Goal: Navigation & Orientation: Understand site structure

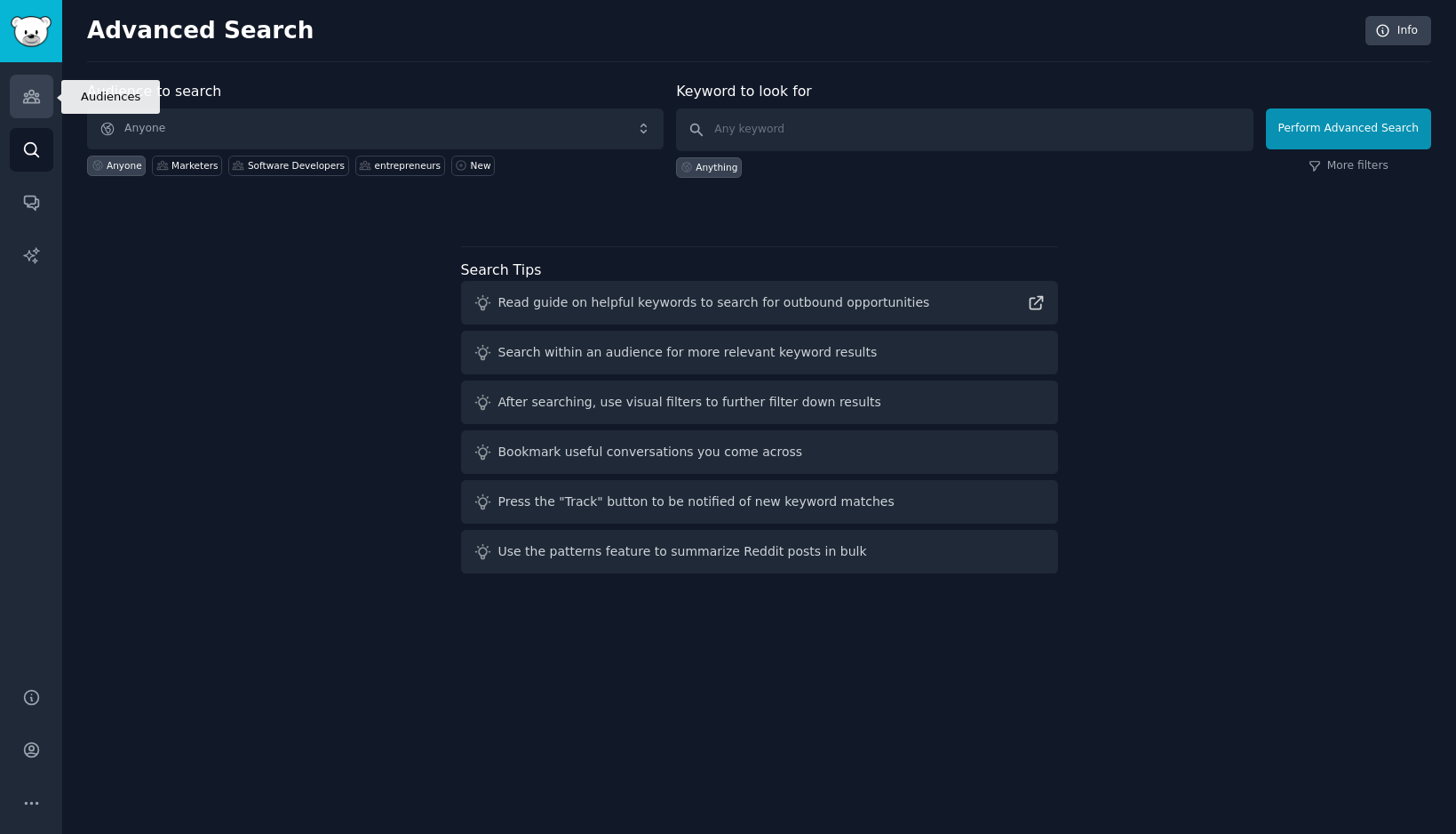
click at [30, 90] on icon "Sidebar" at bounding box center [31, 96] width 16 height 13
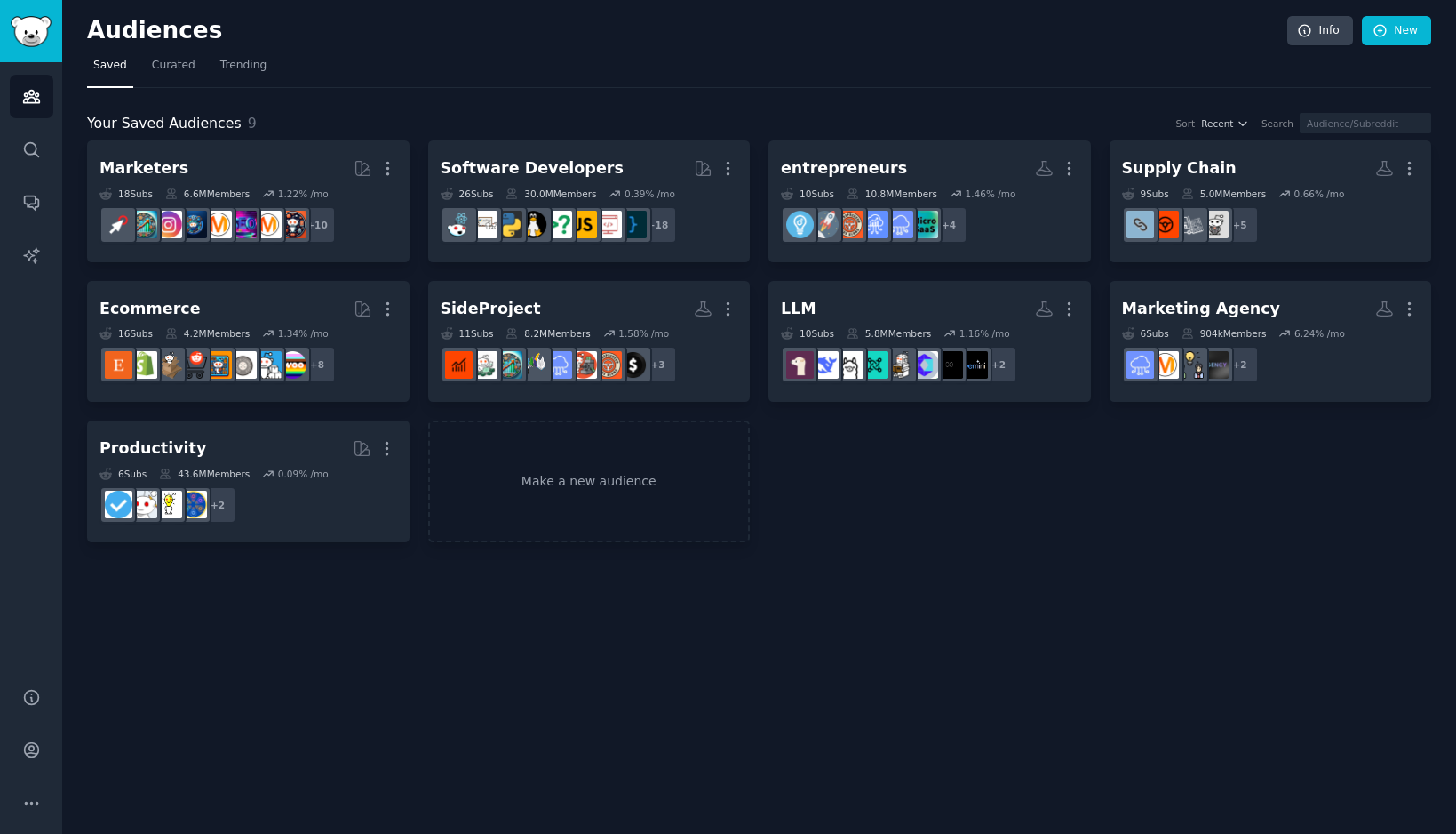
click at [957, 90] on div "Your Saved Audiences 9 Sort Recent Search Marketers More 18 Sub s 6.6M Members …" at bounding box center [759, 315] width 1344 height 454
click at [1126, 527] on div "Marketers More 18 Sub s 6.6M Members 1.22 % /mo r/socialmedia + 10 Software Dev…" at bounding box center [759, 341] width 1344 height 402
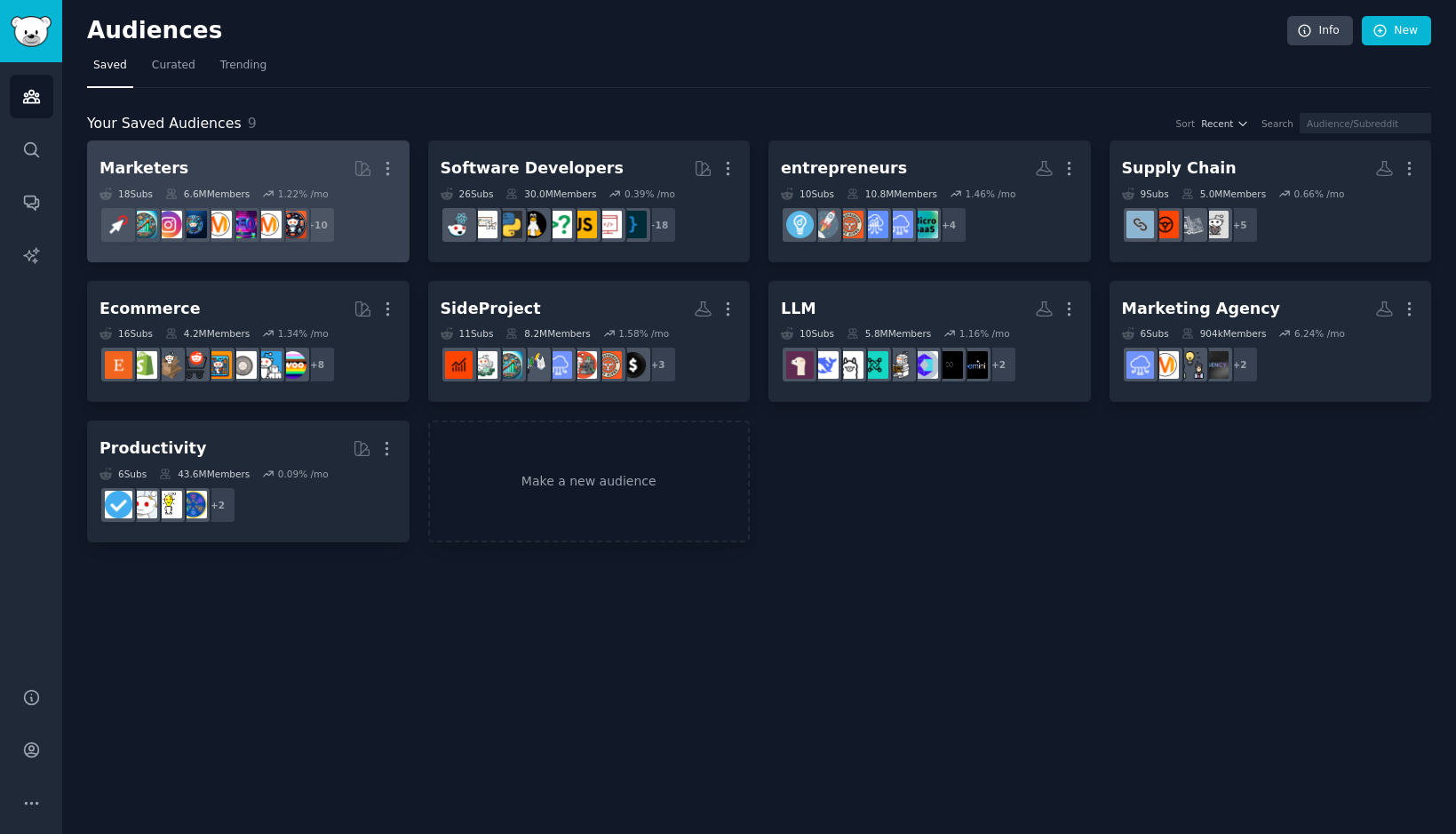
click at [219, 188] on div "6.6M Members" at bounding box center [207, 193] width 84 height 13
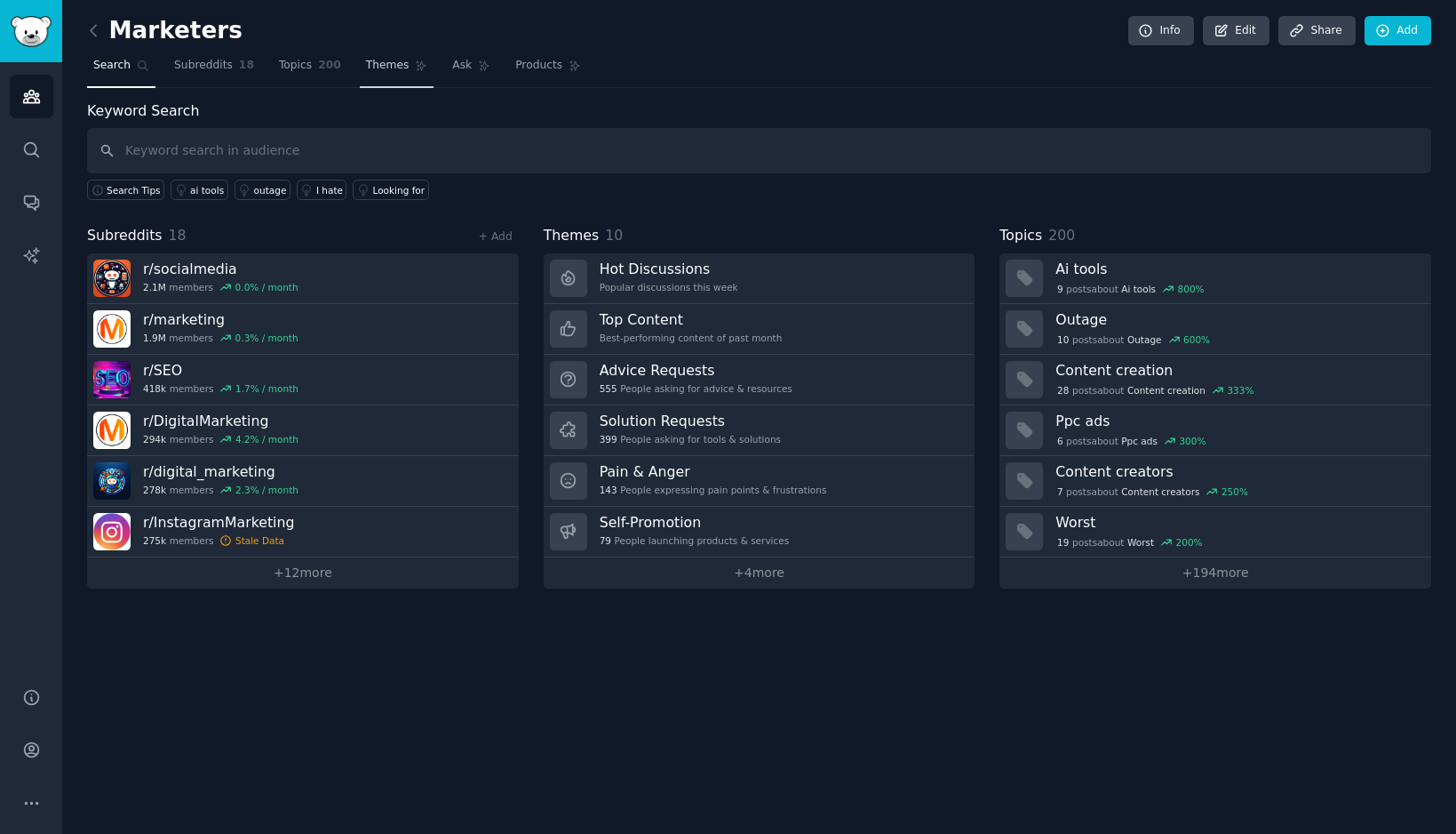
click at [388, 67] on span "Themes" at bounding box center [388, 65] width 44 height 16
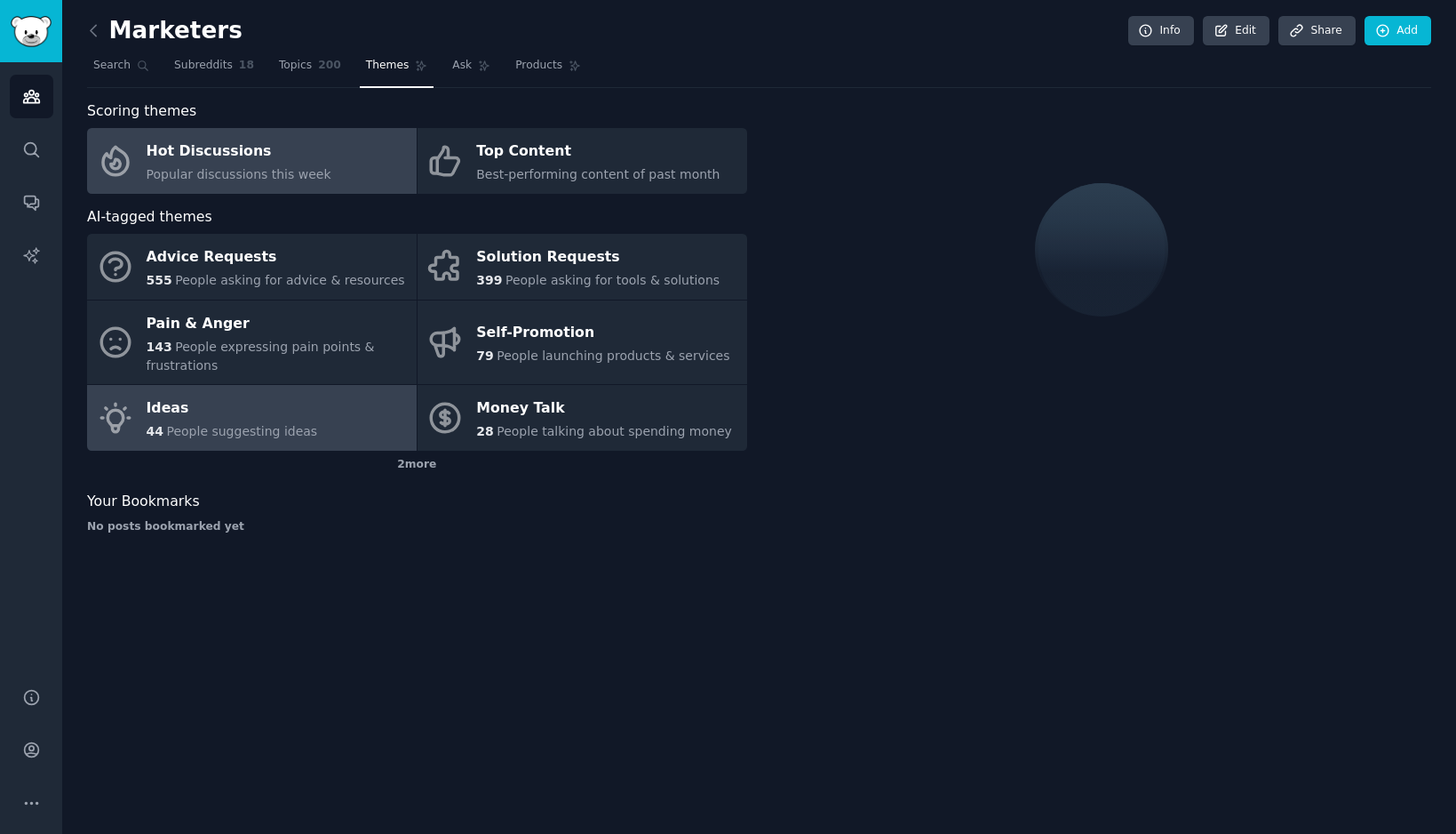
click at [255, 414] on div "Ideas" at bounding box center [232, 409] width 171 height 29
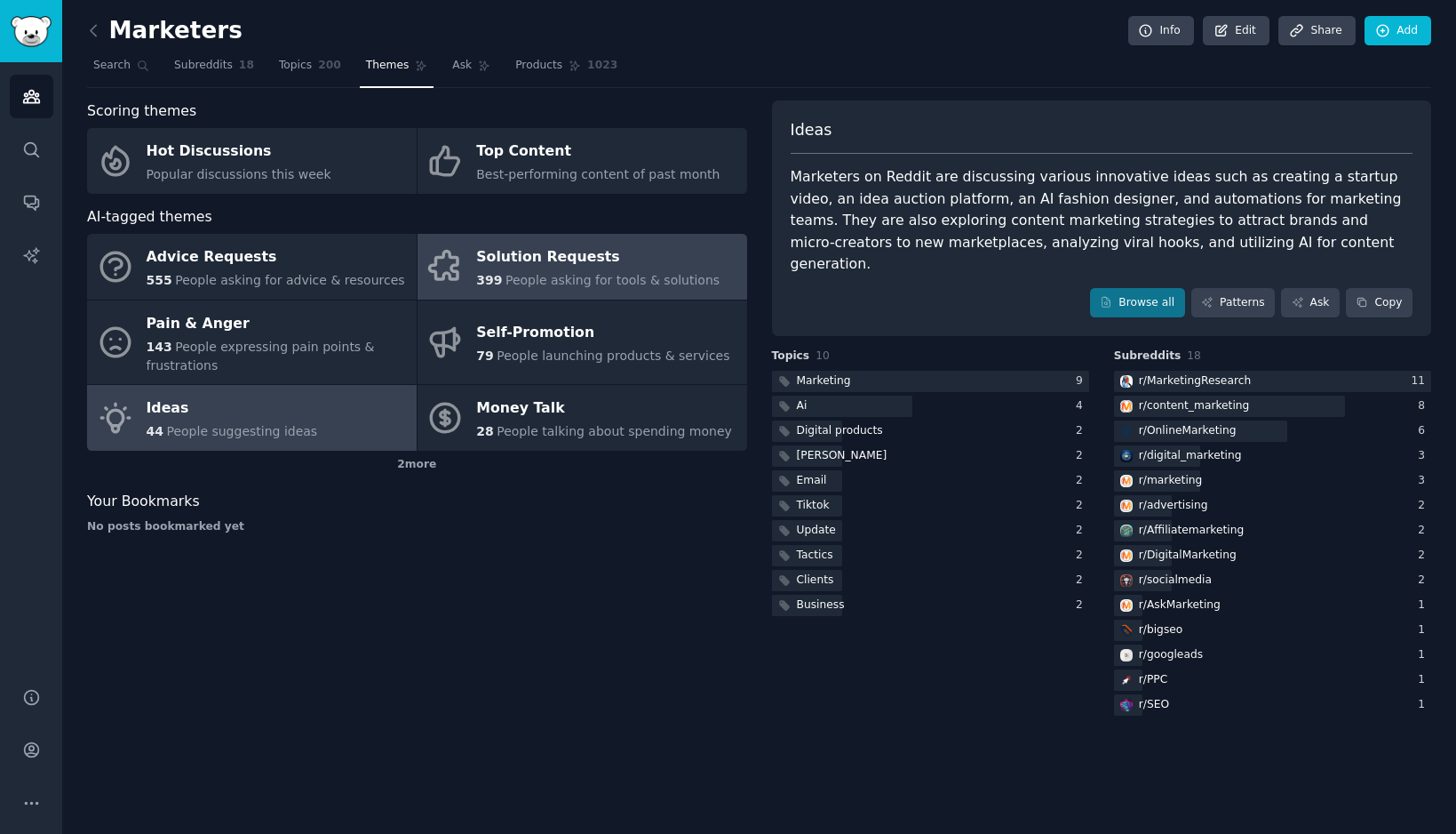
click at [661, 251] on div "Solution Requests" at bounding box center [598, 258] width 244 height 29
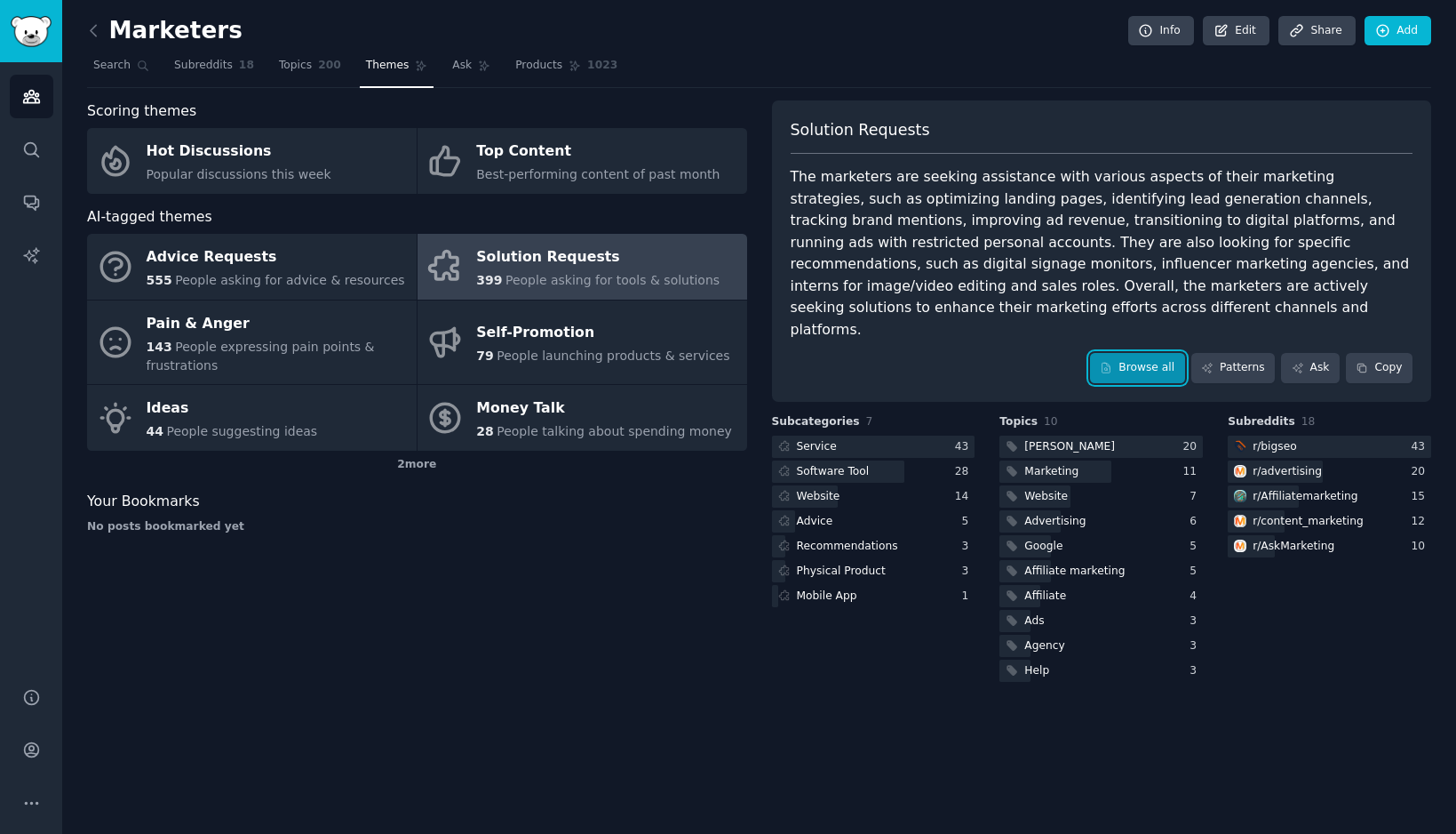
click at [1139, 353] on link "Browse all" at bounding box center [1138, 368] width 95 height 30
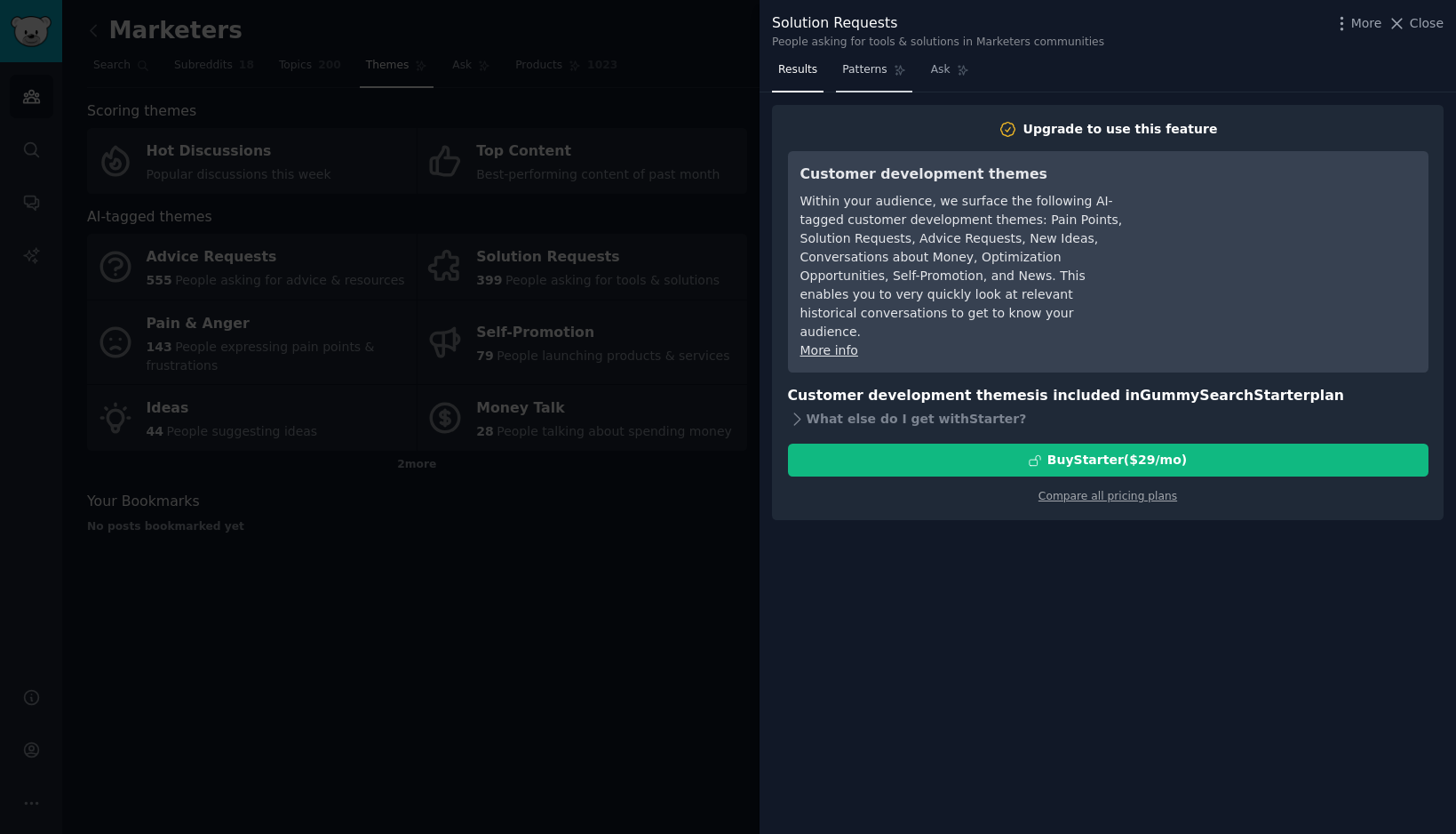
click at [869, 76] on span "Patterns" at bounding box center [864, 70] width 45 height 16
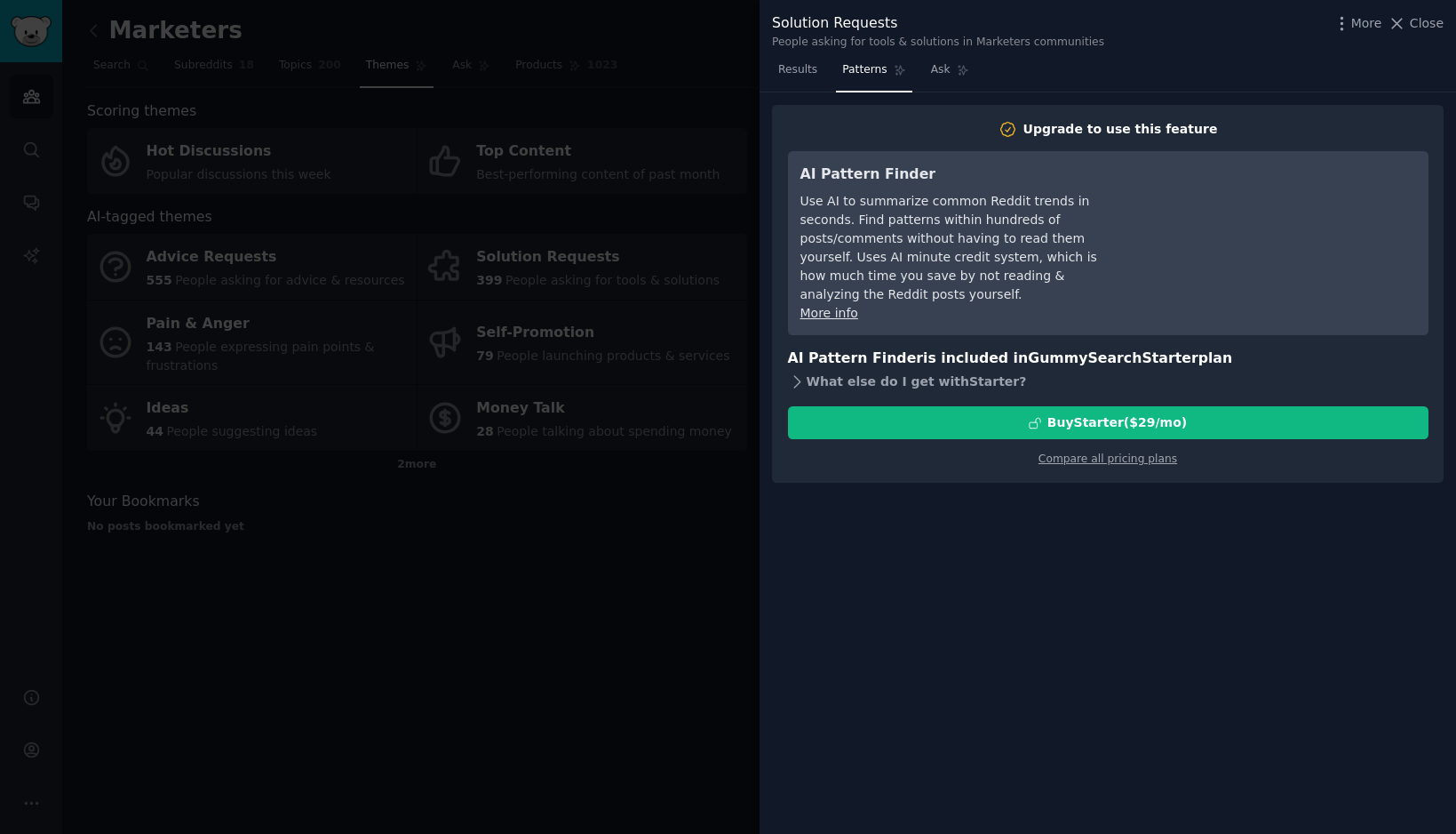
click at [796, 373] on icon at bounding box center [797, 382] width 19 height 19
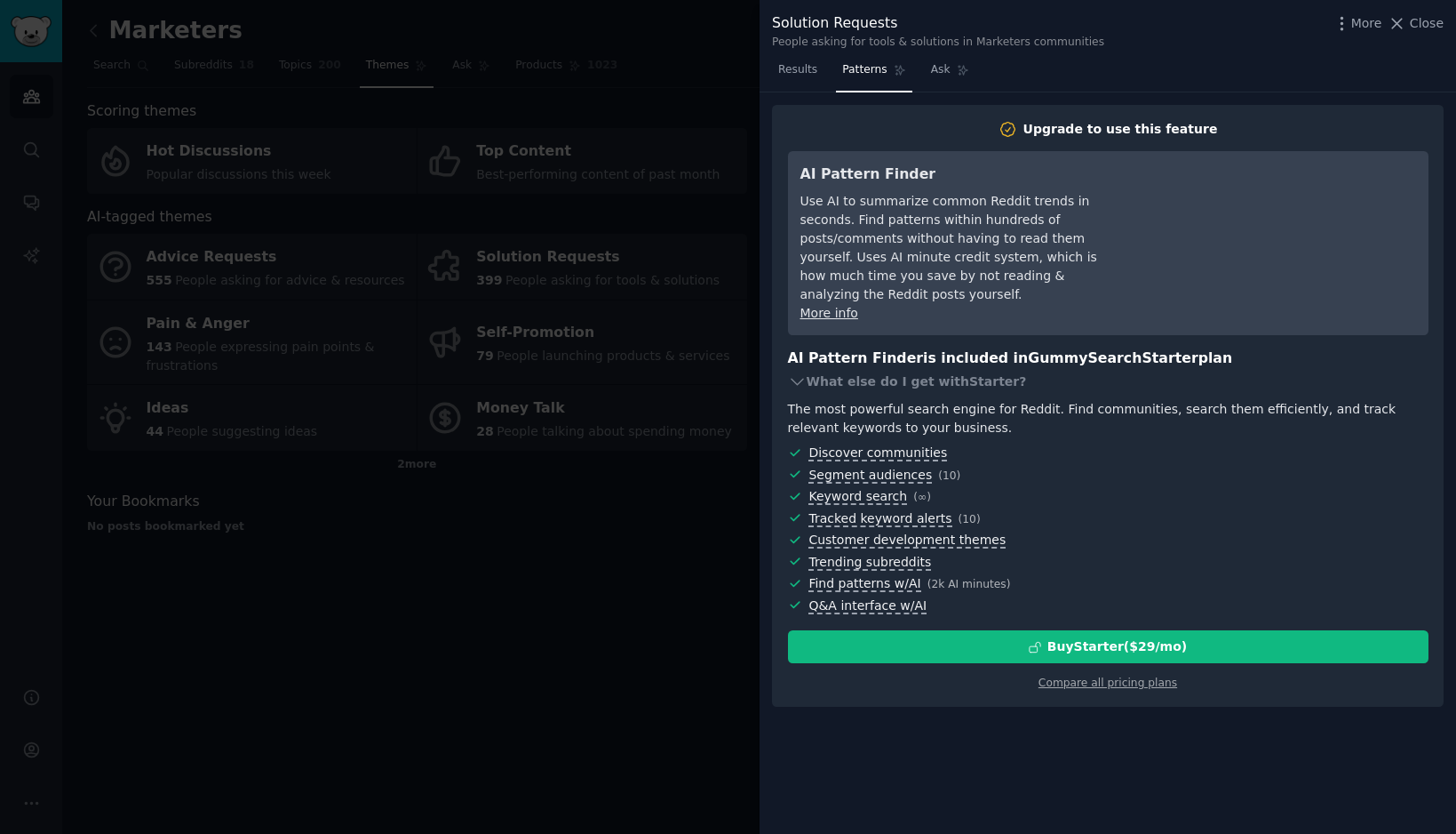
click at [623, 417] on div at bounding box center [728, 417] width 1456 height 834
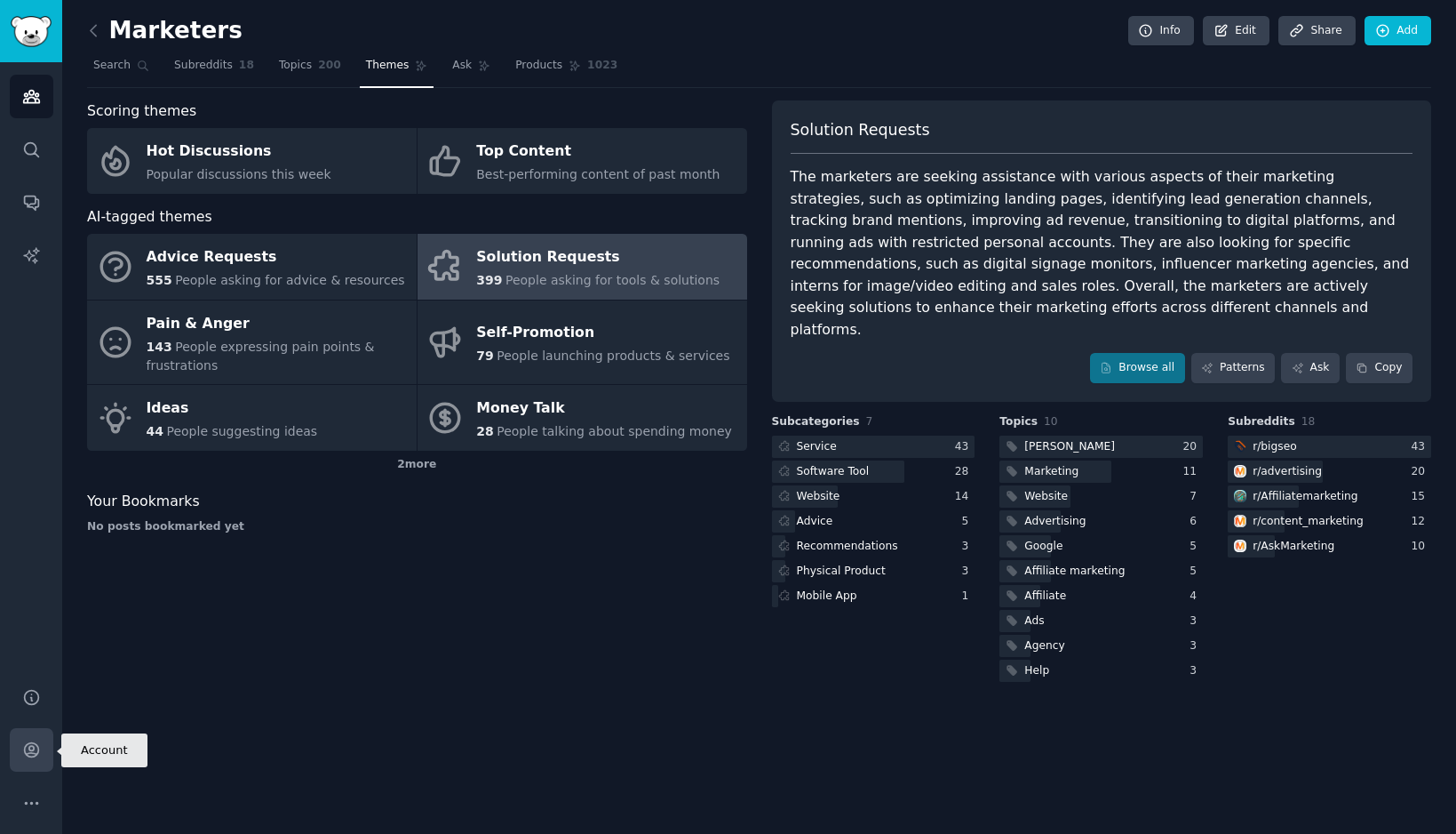
click at [38, 757] on icon "Sidebar" at bounding box center [31, 750] width 19 height 19
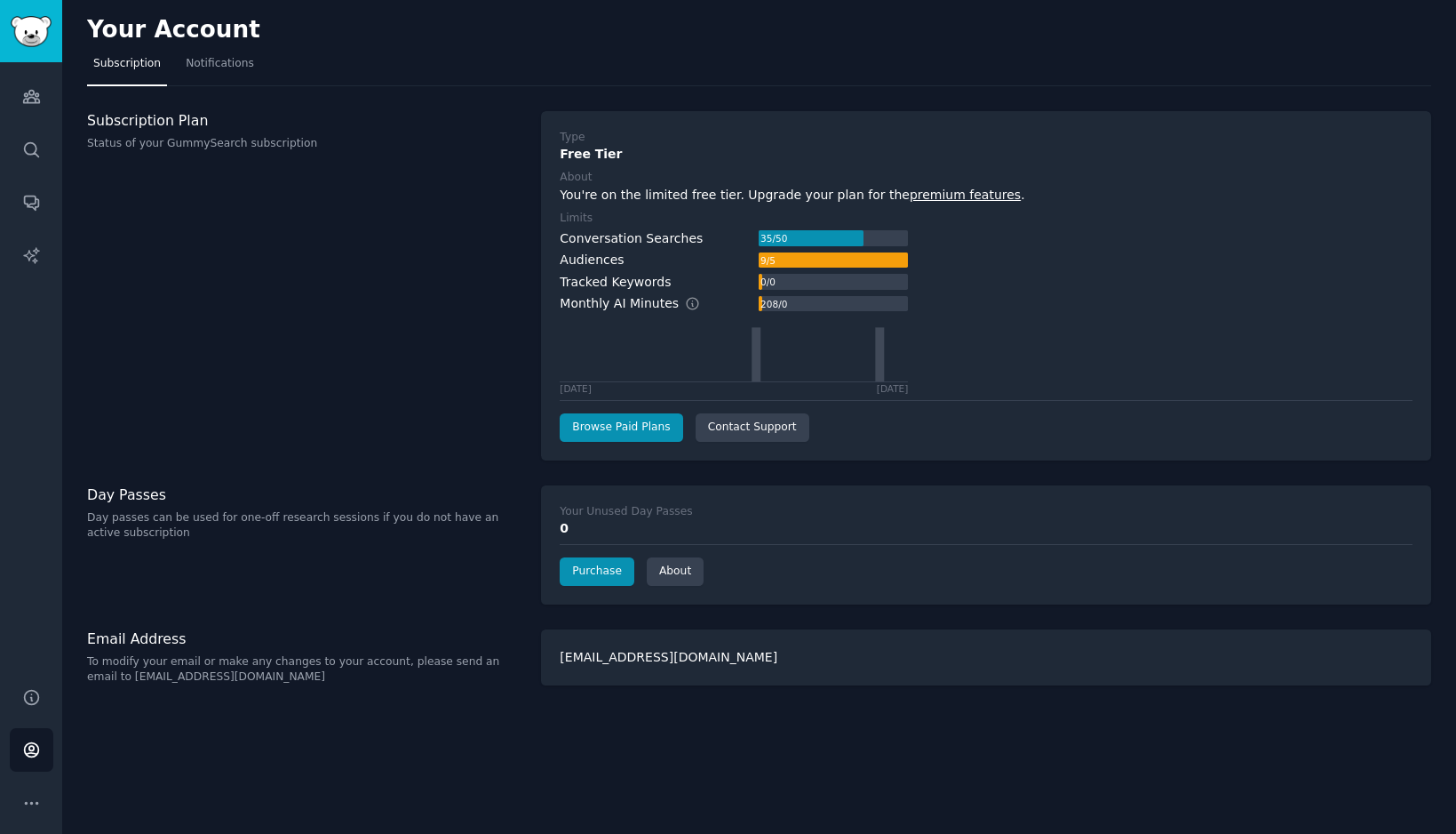
click at [326, 529] on p "Day passes can be used for one-off research sessions if you do not have an acti…" at bounding box center [304, 525] width 435 height 31
click at [159, 131] on div "Subscription Plan Status of your GummySearch subscription" at bounding box center [304, 131] width 435 height 41
click at [617, 434] on link "Browse Paid Plans" at bounding box center [621, 427] width 123 height 29
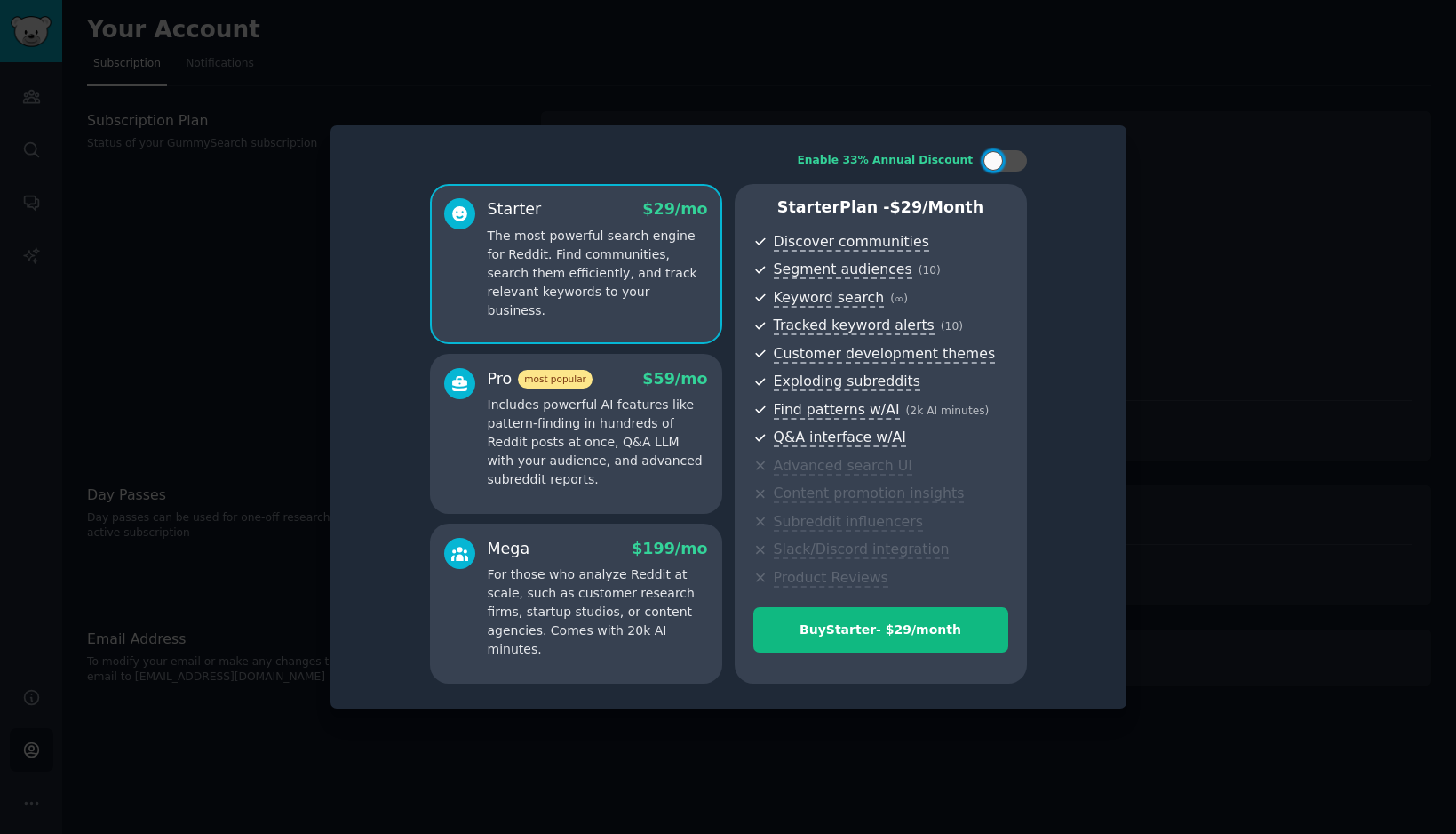
click at [201, 521] on div at bounding box center [728, 417] width 1456 height 834
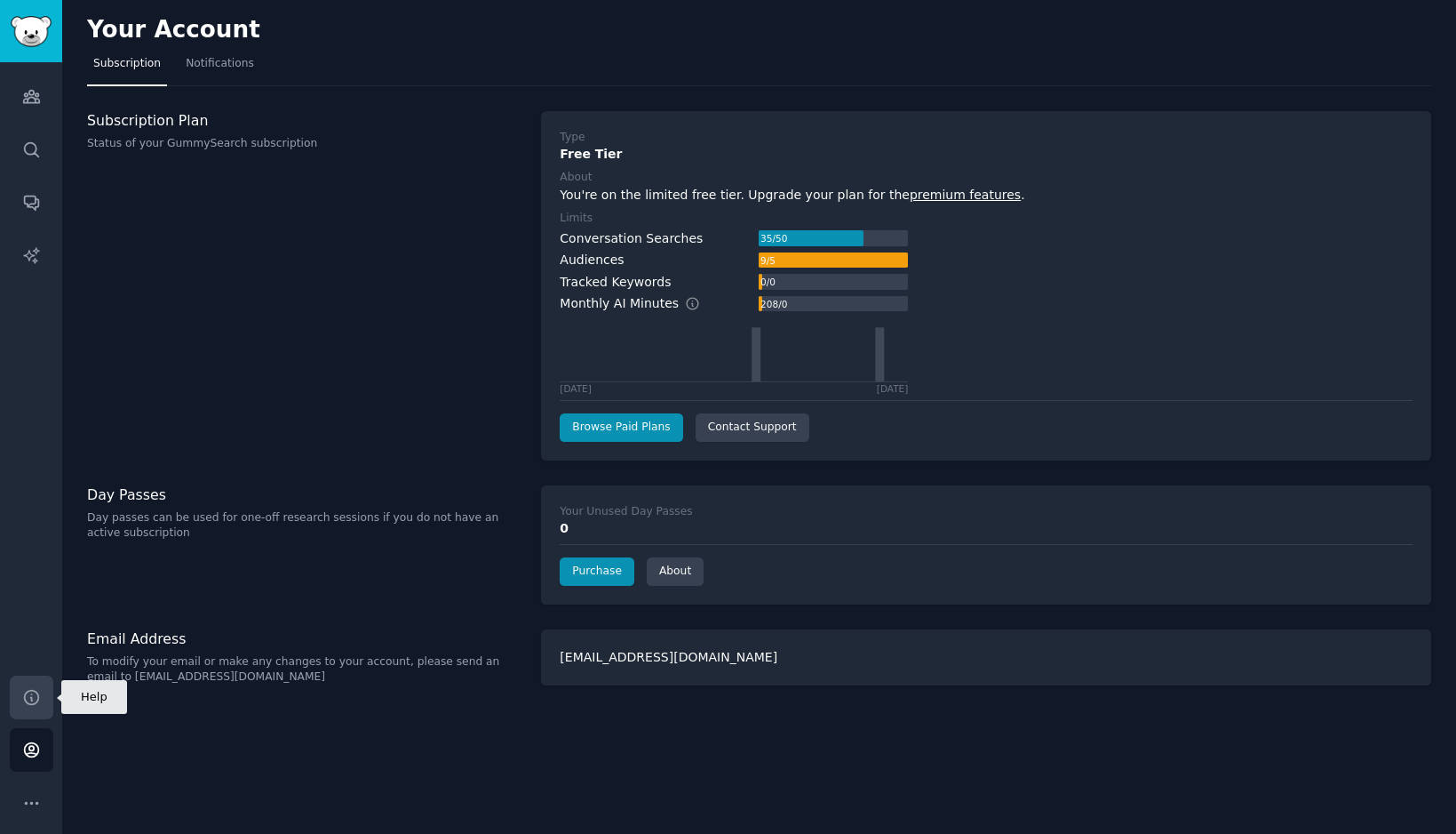
click at [39, 699] on icon "Sidebar" at bounding box center [31, 697] width 19 height 19
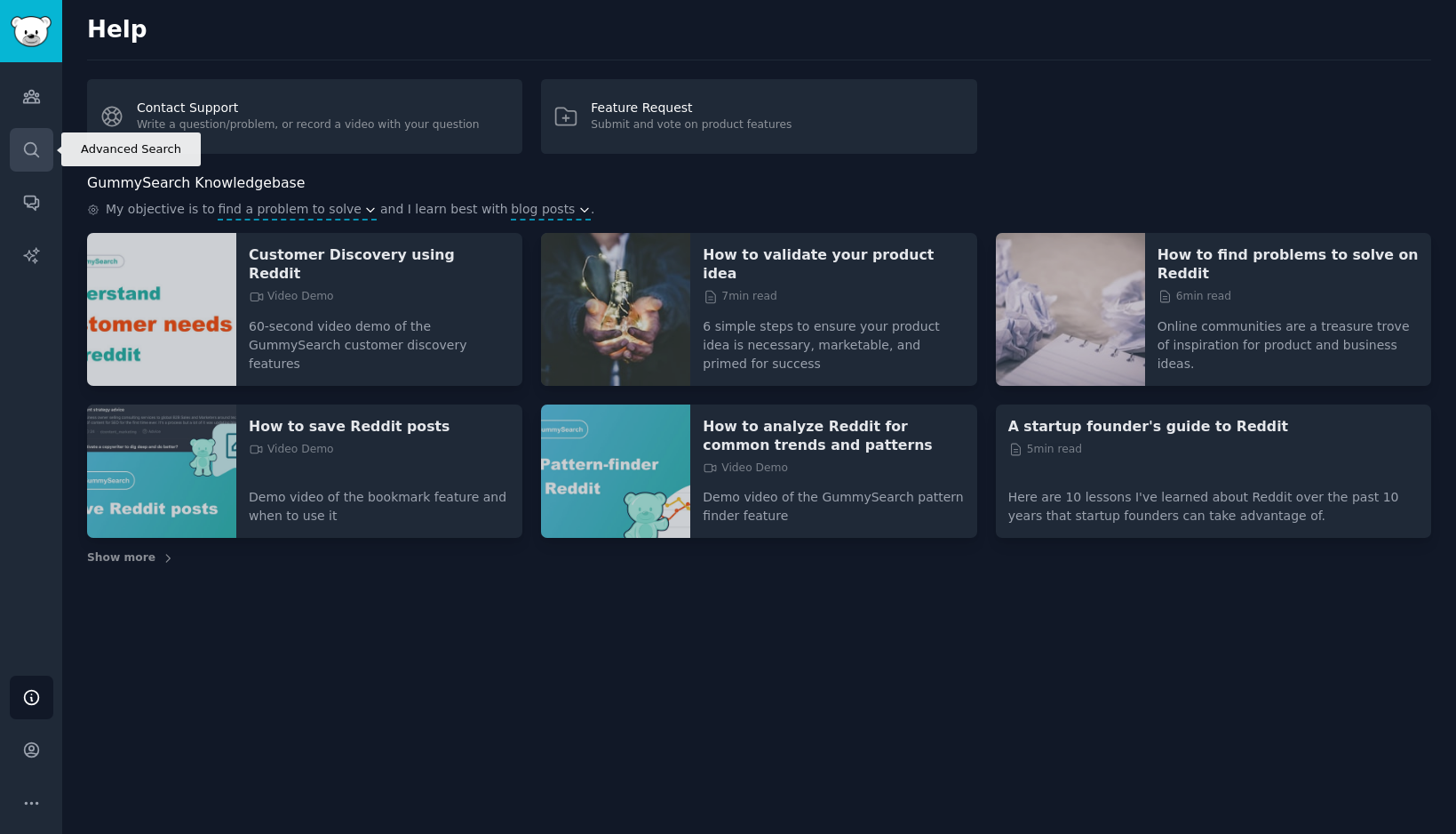
click at [29, 151] on icon "Sidebar" at bounding box center [31, 150] width 19 height 19
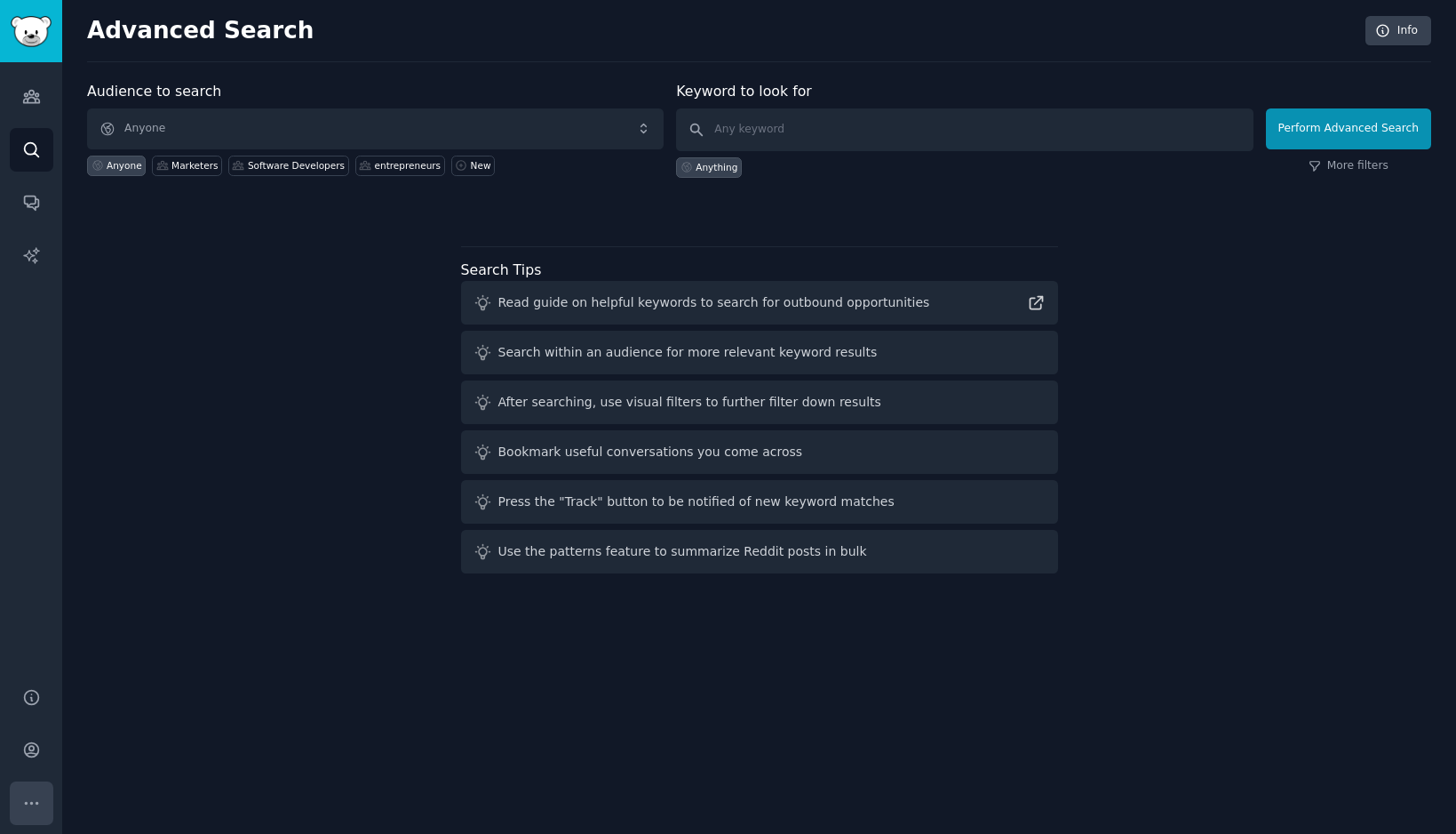
click at [36, 793] on icon "Sidebar" at bounding box center [31, 802] width 19 height 19
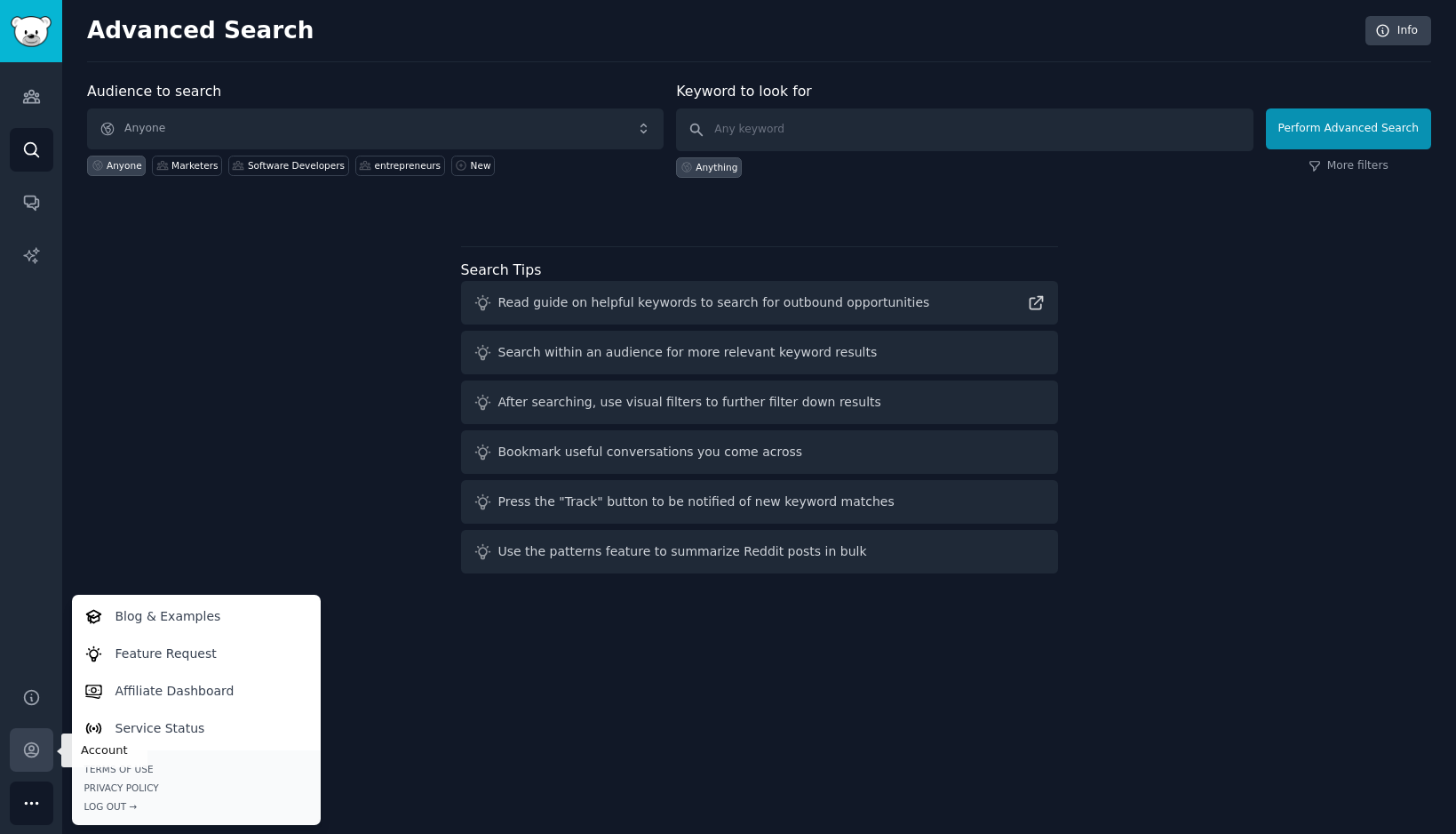
click at [22, 760] on link "Account" at bounding box center [32, 750] width 44 height 44
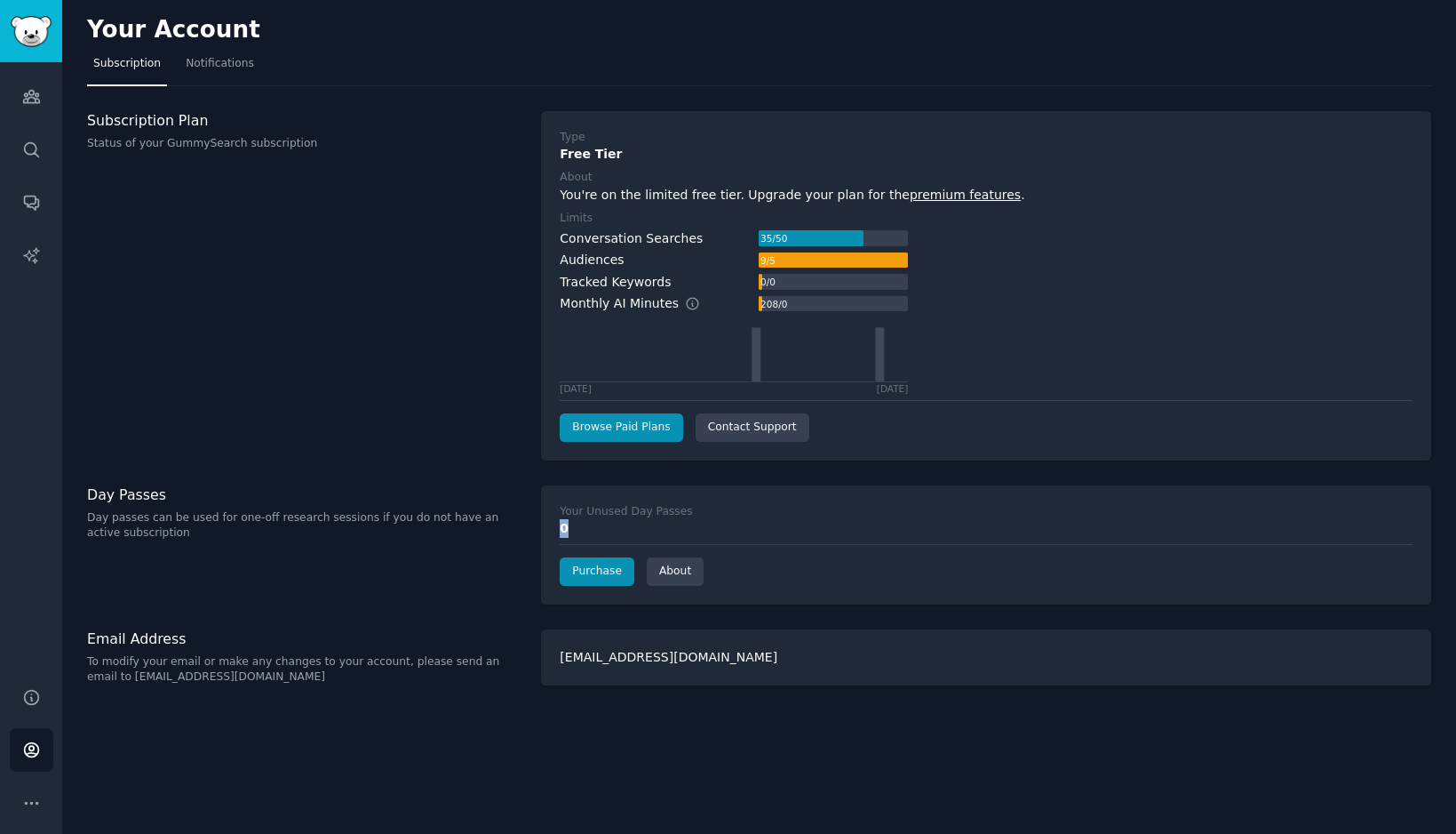
drag, startPoint x: 562, startPoint y: 530, endPoint x: 612, endPoint y: 530, distance: 50.0
click at [612, 530] on div "0" at bounding box center [986, 528] width 852 height 19
click at [663, 508] on div "Your Unused Day Passes" at bounding box center [626, 512] width 133 height 16
click at [163, 117] on h3 "Subscription Plan" at bounding box center [304, 120] width 435 height 19
click at [214, 77] on link "Notifications" at bounding box center [220, 67] width 81 height 37
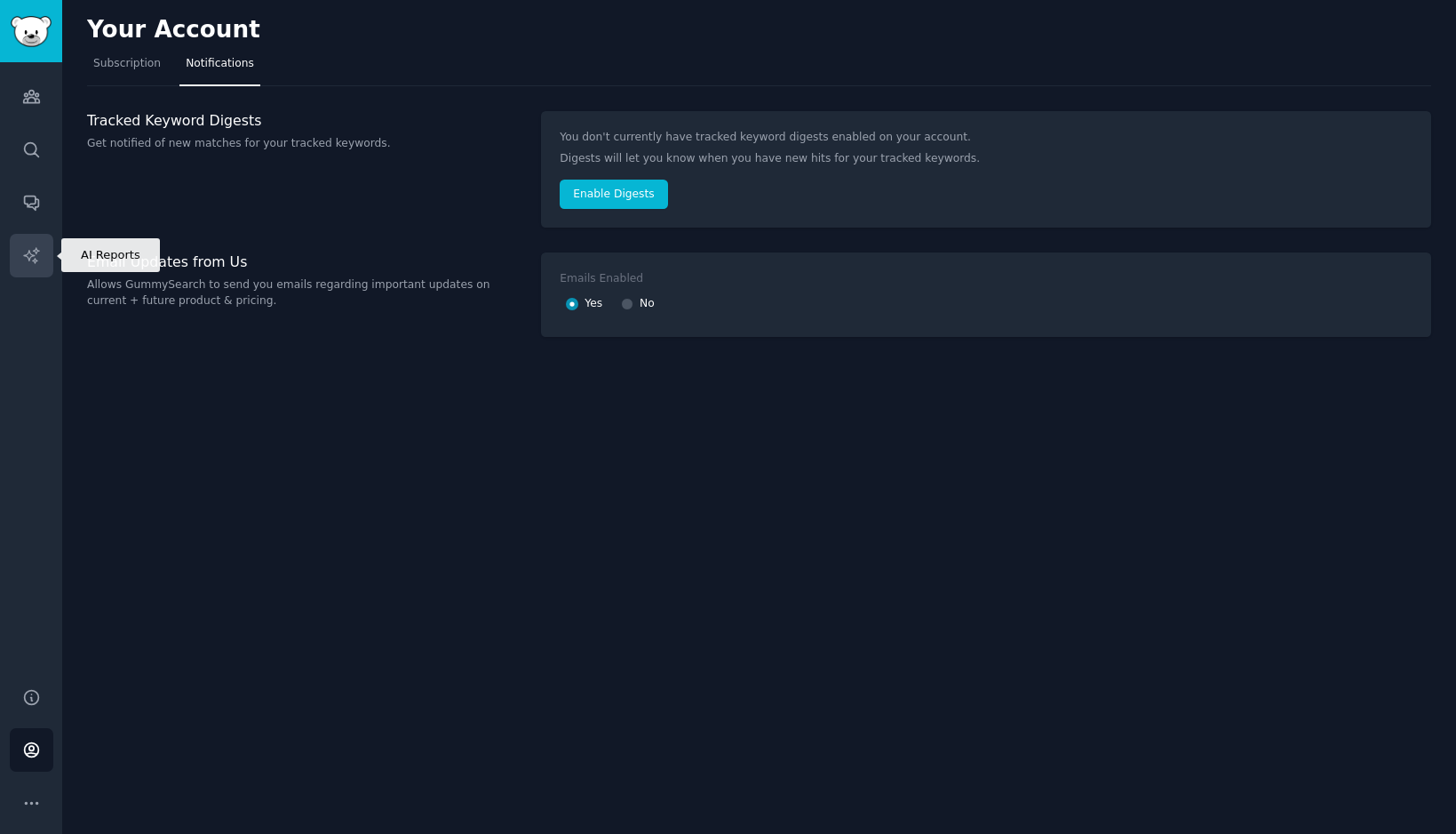
click at [28, 251] on icon "Sidebar" at bounding box center [31, 255] width 19 height 19
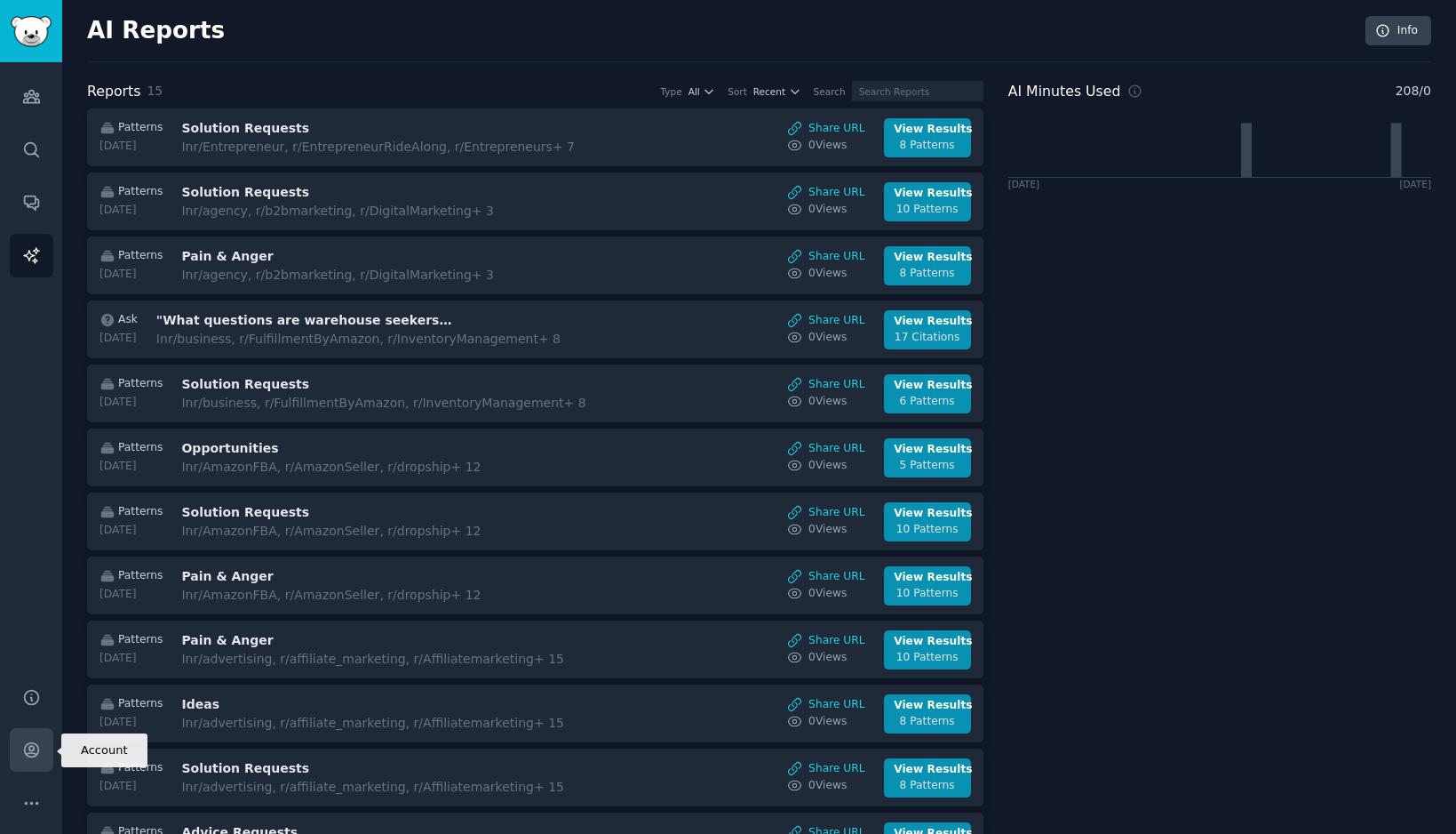
click at [33, 758] on icon "Sidebar" at bounding box center [31, 750] width 19 height 19
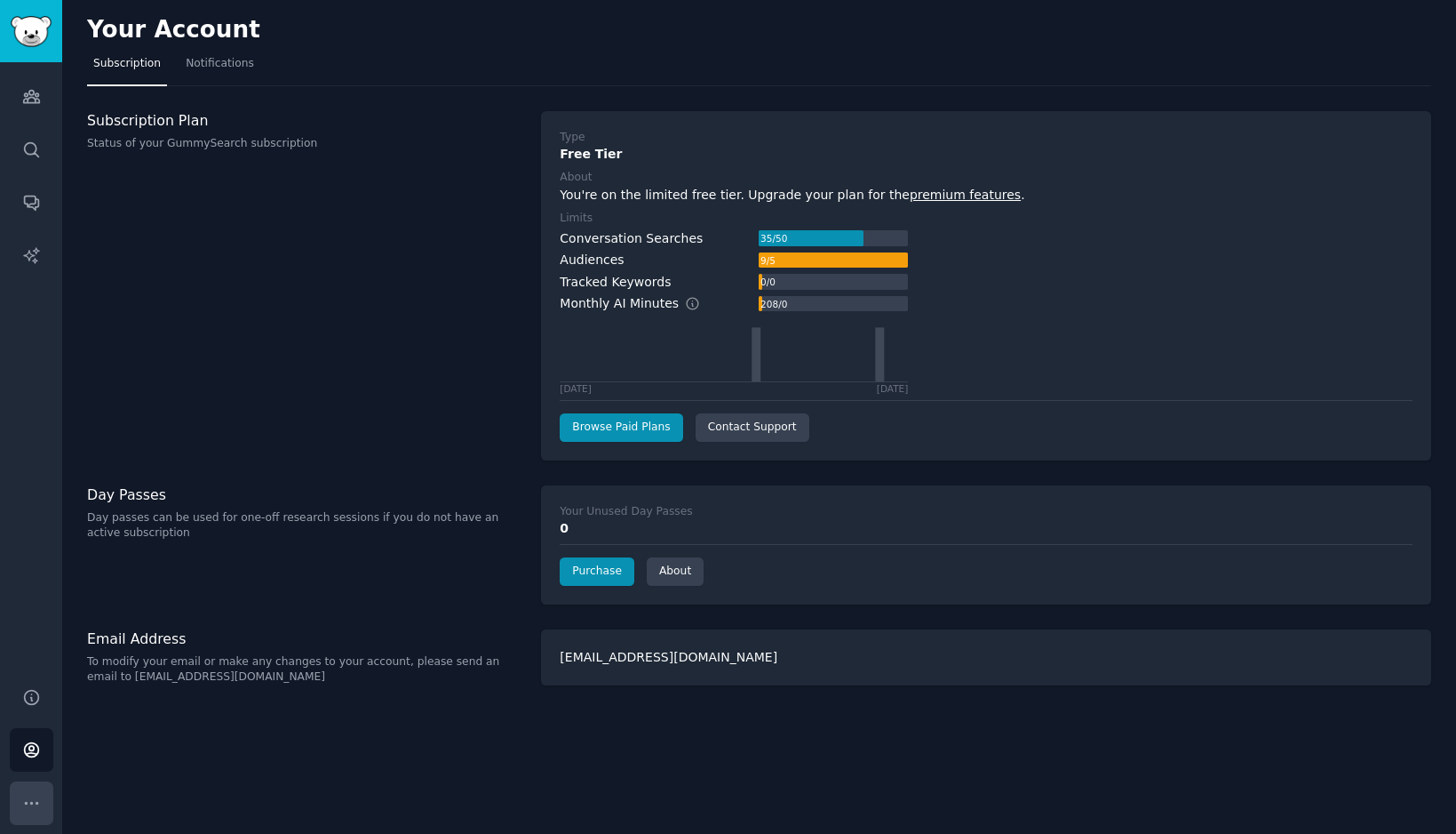
click at [39, 806] on icon "Sidebar" at bounding box center [31, 802] width 19 height 19
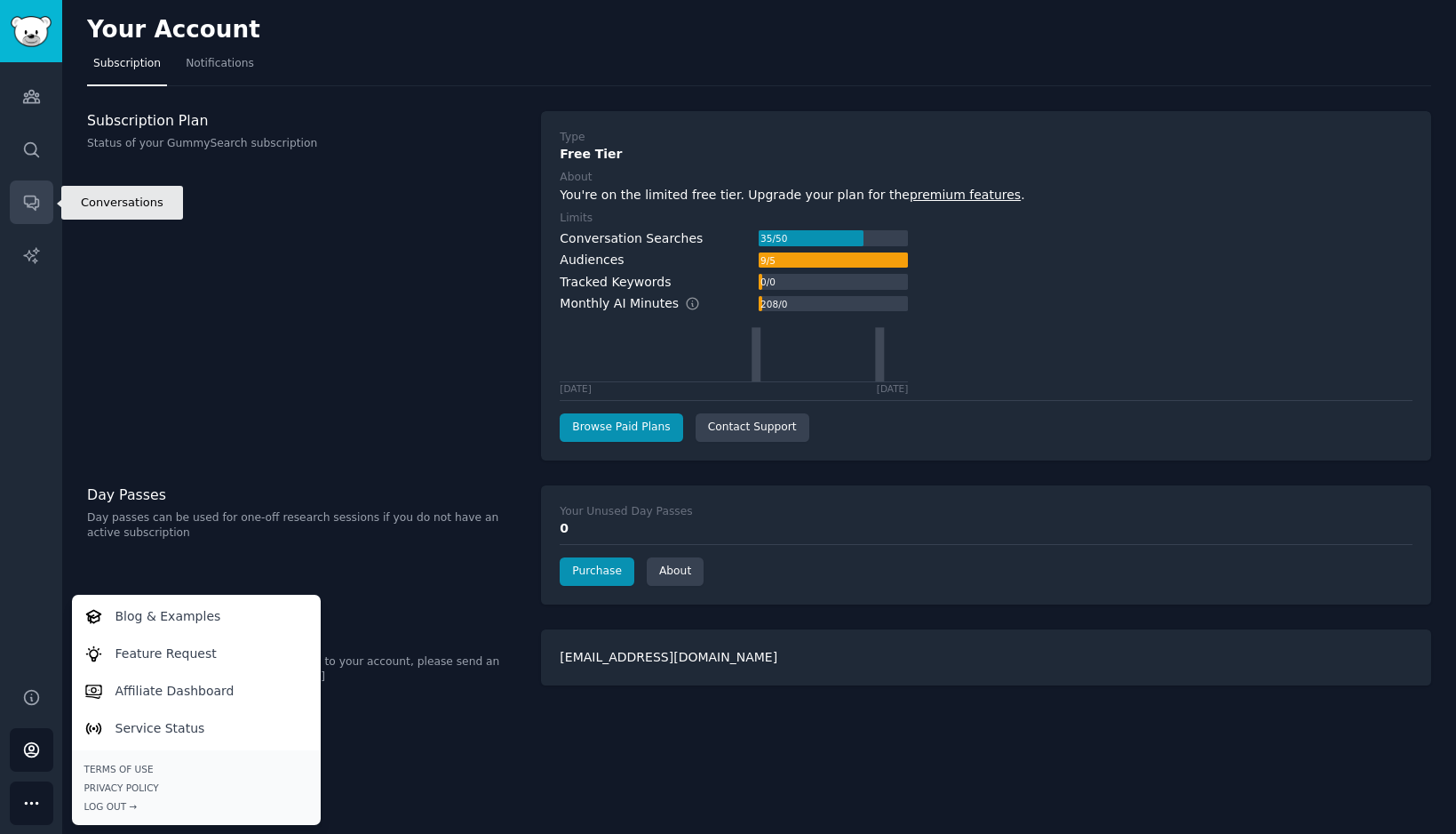
click at [34, 204] on icon "Sidebar" at bounding box center [31, 201] width 19 height 19
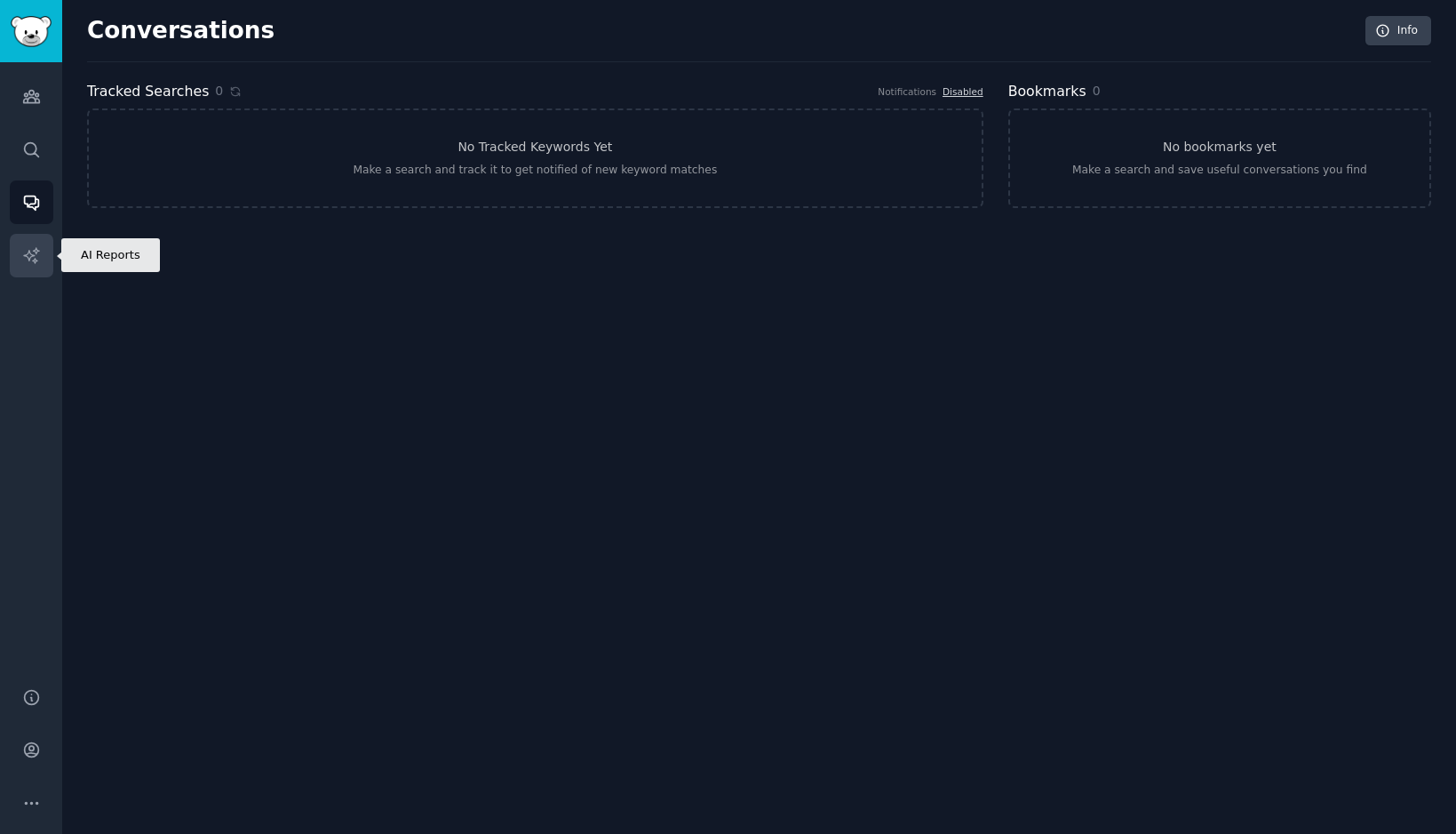
click at [36, 263] on icon "Sidebar" at bounding box center [31, 255] width 19 height 19
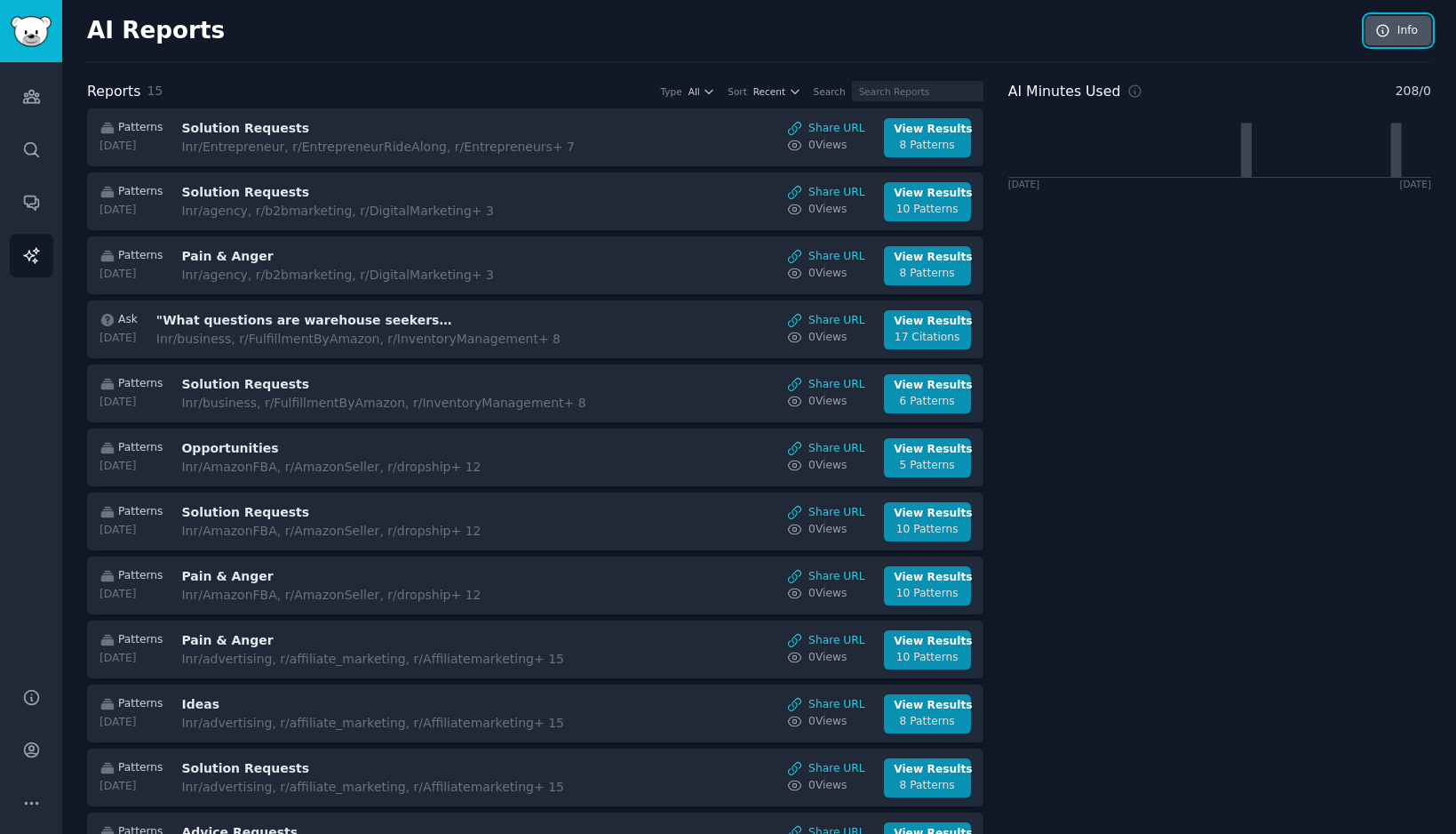
click at [1397, 40] on link "Info" at bounding box center [1398, 31] width 65 height 30
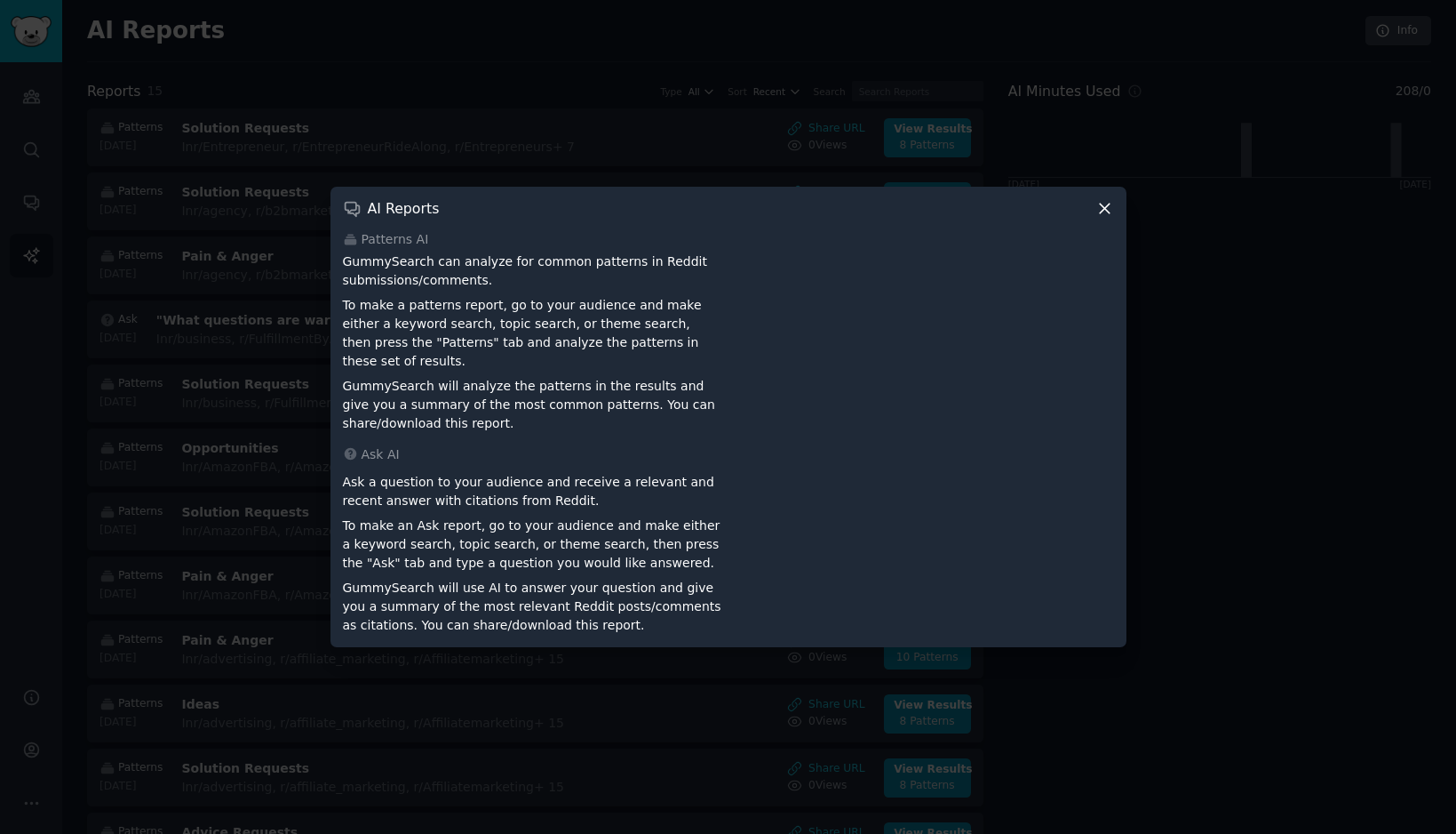
click at [1107, 216] on icon at bounding box center [1104, 208] width 19 height 19
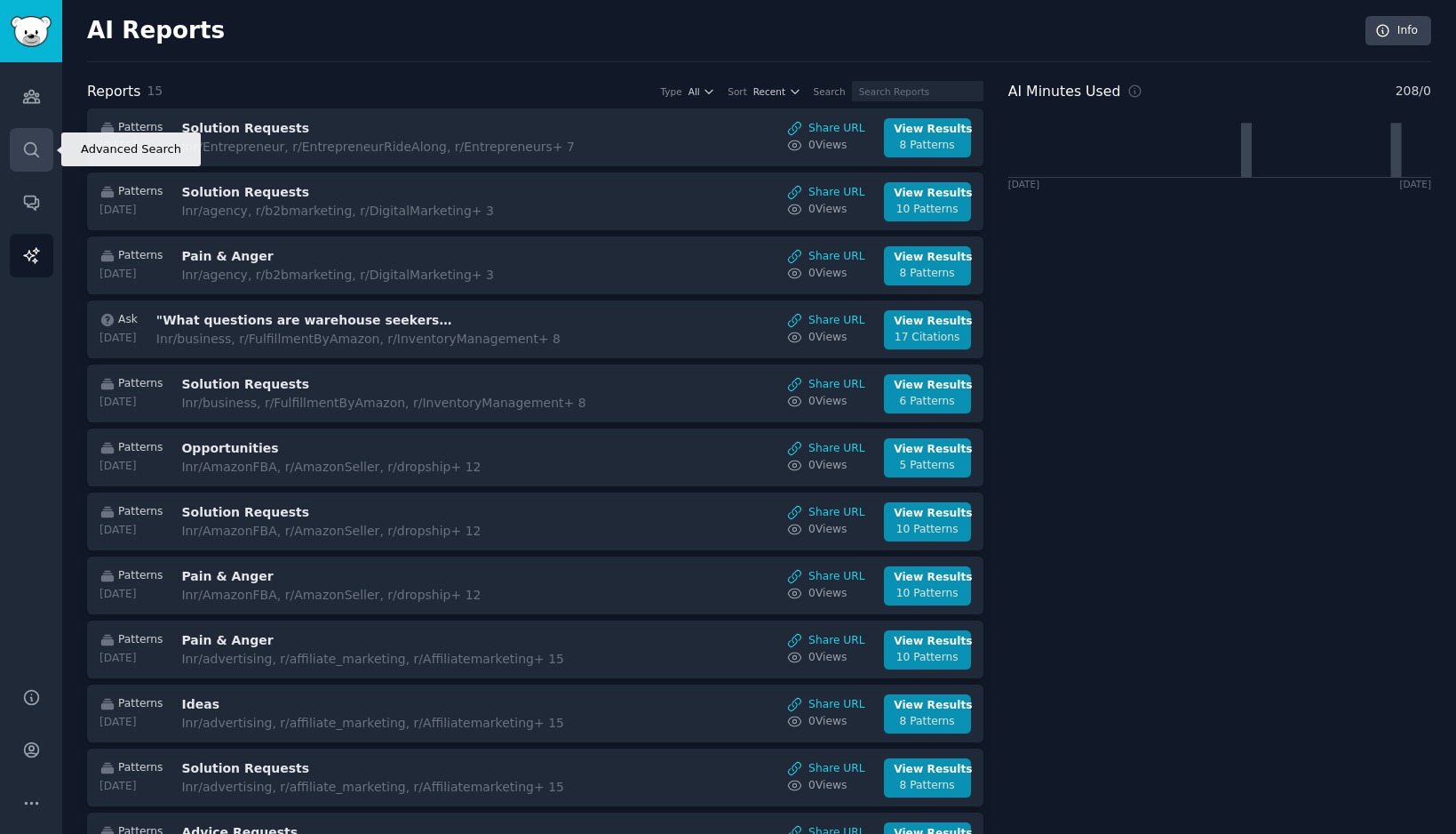
click at [39, 164] on link "Search" at bounding box center [32, 150] width 44 height 44
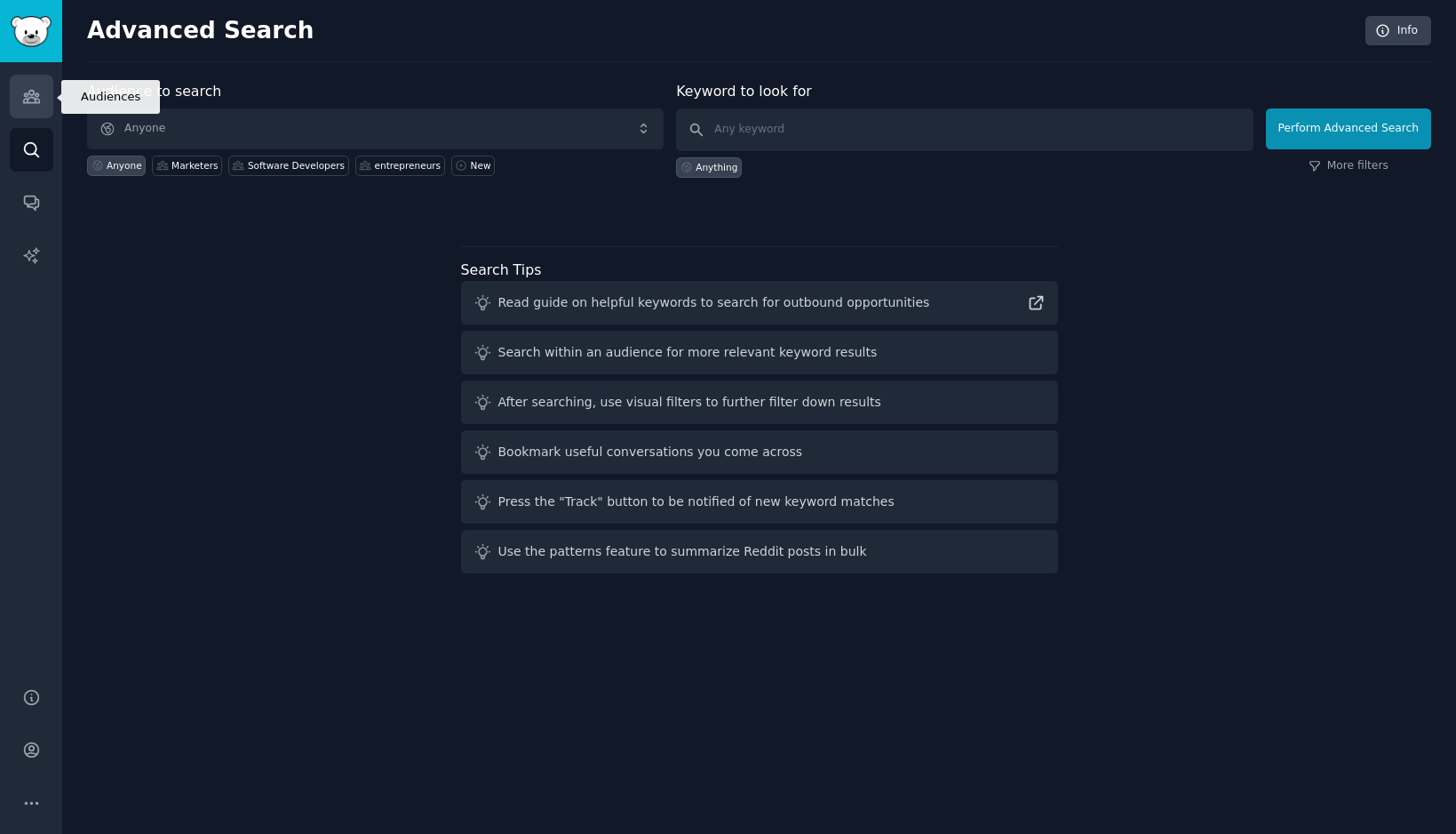
click at [39, 103] on icon "Sidebar" at bounding box center [31, 96] width 16 height 13
